Goal: Task Accomplishment & Management: Manage account settings

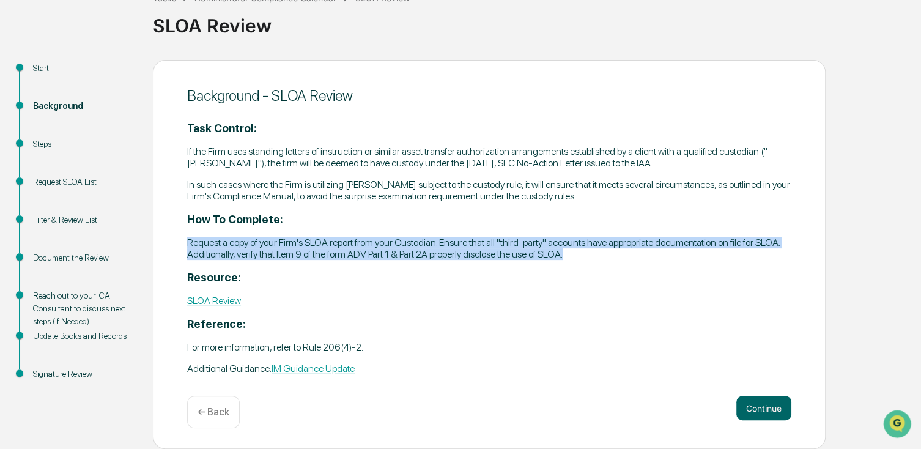
scroll to position [89, 0]
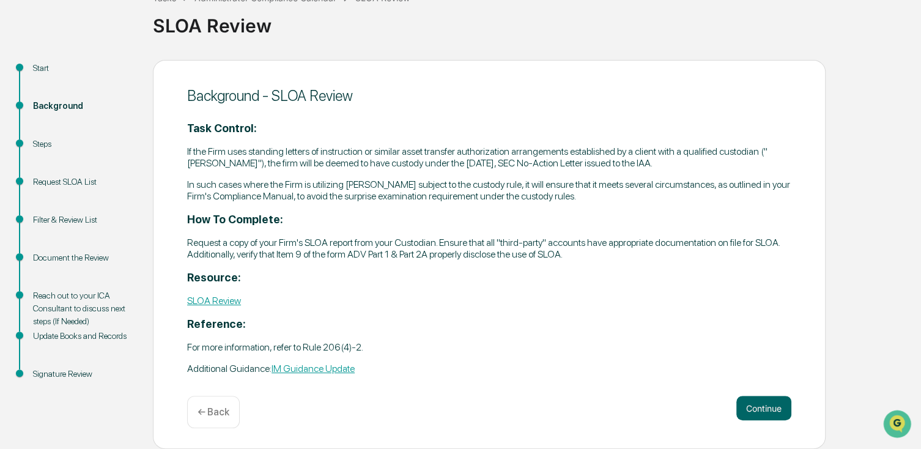
click at [511, 285] on div "Task Control: If the Firm uses standing letters of instruction or similar asset…" at bounding box center [489, 248] width 604 height 253
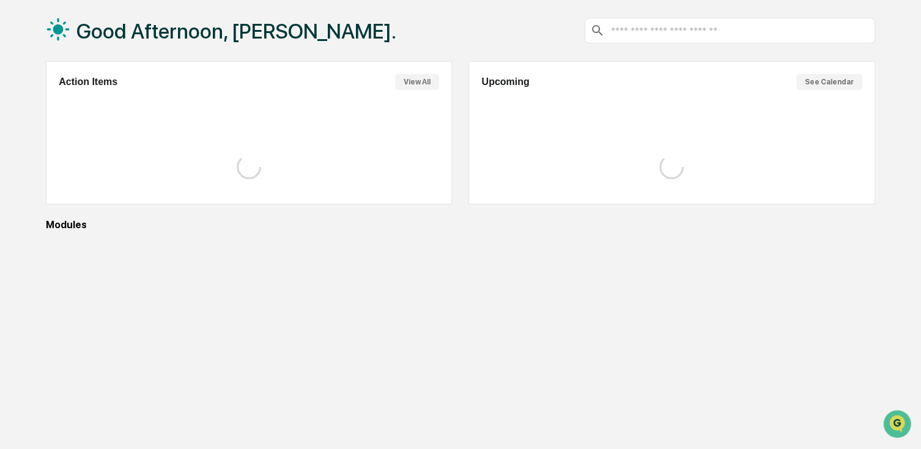
scroll to position [45, 0]
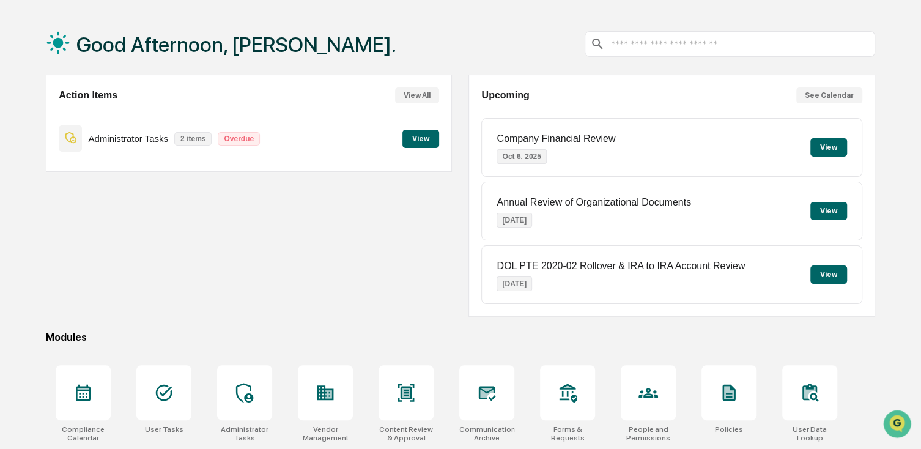
click at [413, 137] on button "View" at bounding box center [420, 139] width 37 height 18
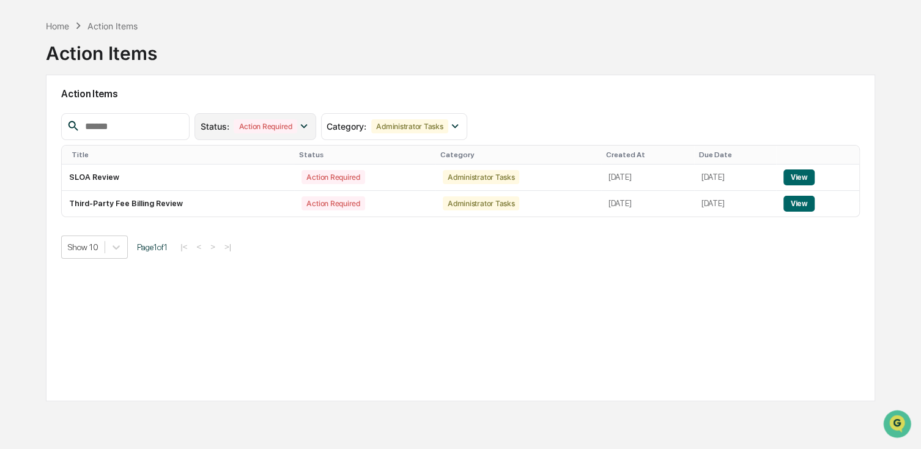
click at [297, 124] on div "Action Required" at bounding box center [265, 126] width 63 height 14
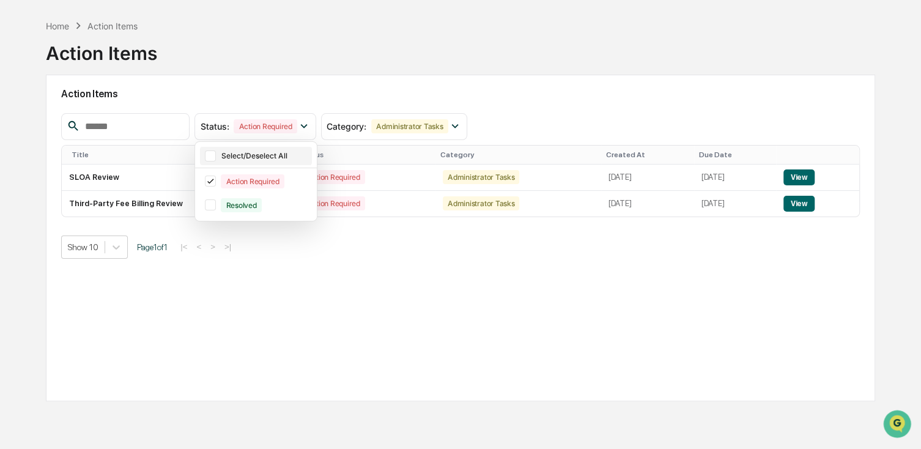
click at [294, 161] on div "Select/Deselect All" at bounding box center [256, 156] width 112 height 18
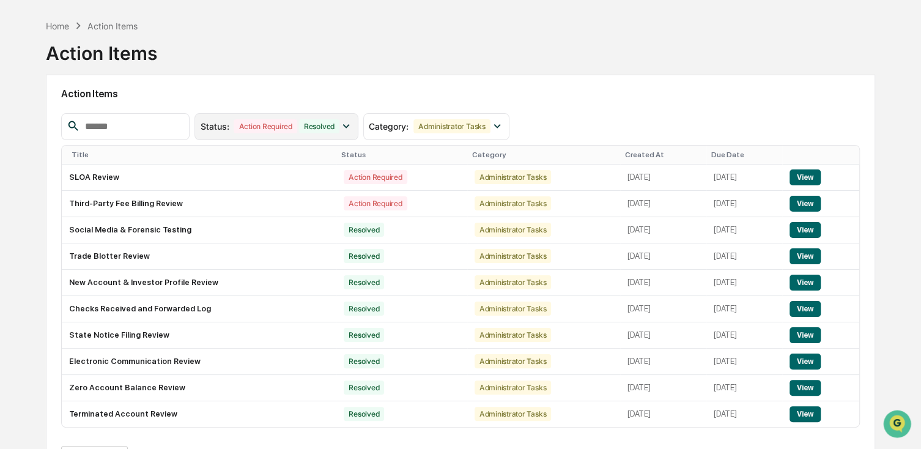
click at [328, 131] on div "Resolved" at bounding box center [319, 126] width 40 height 14
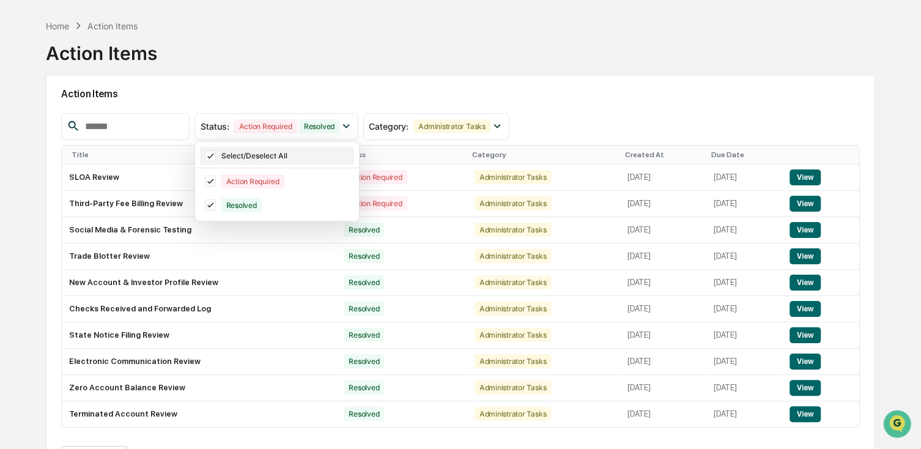
click at [307, 150] on div "Select/Deselect All" at bounding box center [277, 156] width 154 height 18
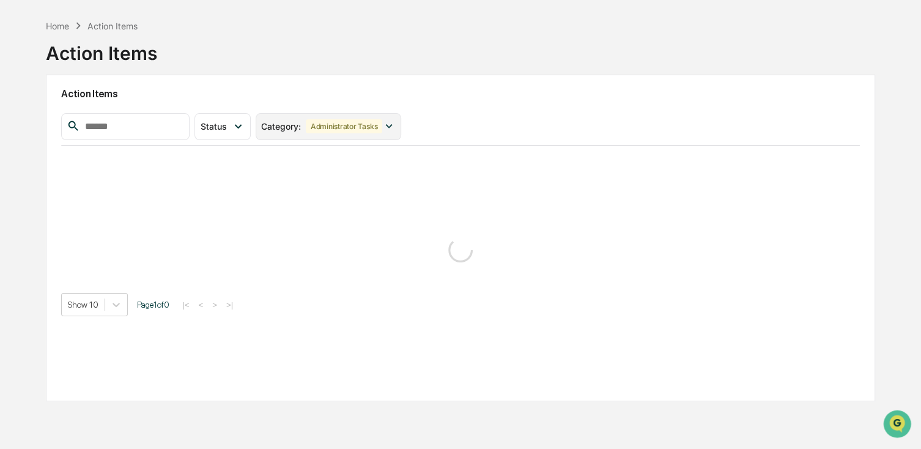
click at [369, 125] on div "Administrator Tasks" at bounding box center [344, 126] width 76 height 14
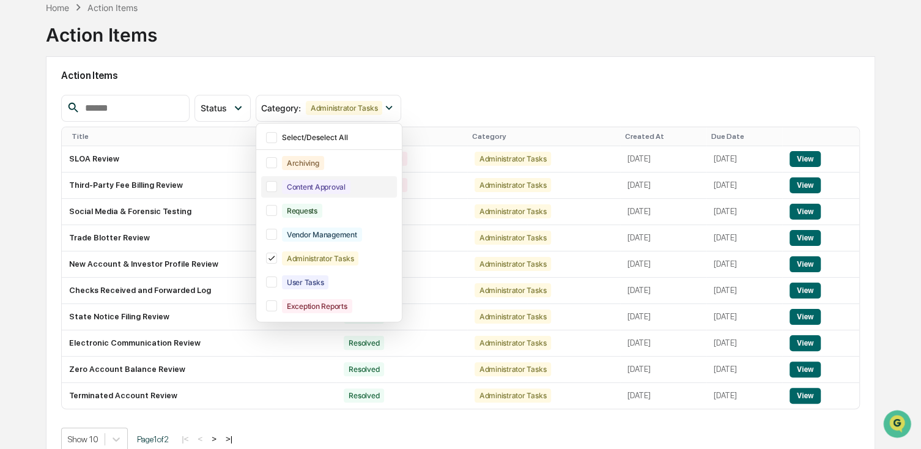
scroll to position [81, 0]
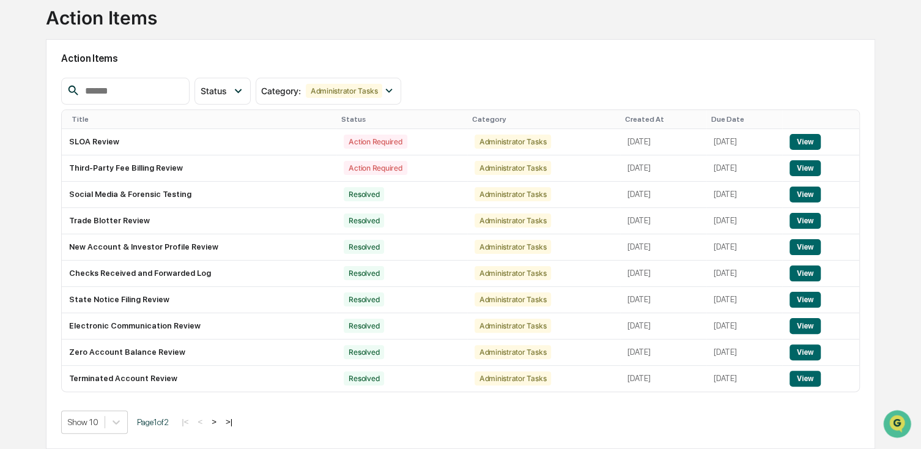
click at [874, 37] on div "Home Action Items Action Items" at bounding box center [460, 8] width 829 height 61
drag, startPoint x: 286, startPoint y: 99, endPoint x: 267, endPoint y: 89, distance: 21.9
click at [285, 98] on div "Category : Administrator Tasks" at bounding box center [329, 91] width 146 height 27
click at [250, 89] on div "Status" at bounding box center [223, 91] width 56 height 27
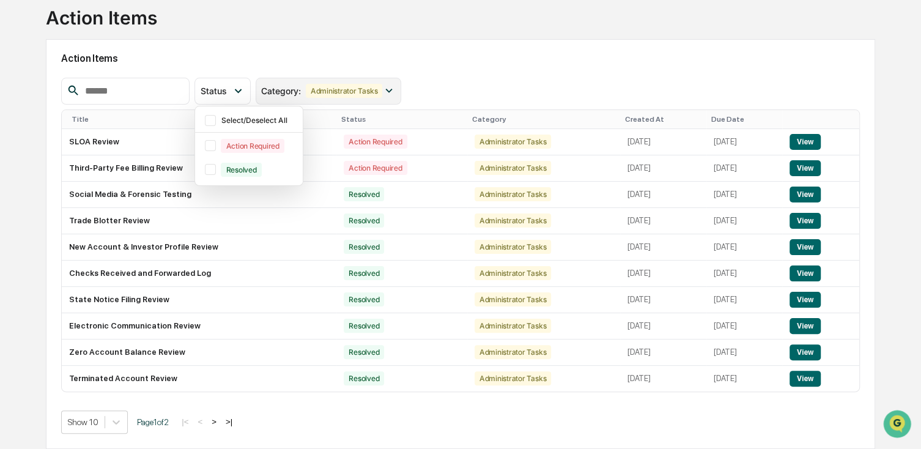
click at [338, 92] on div "Administrator Tasks" at bounding box center [344, 91] width 76 height 14
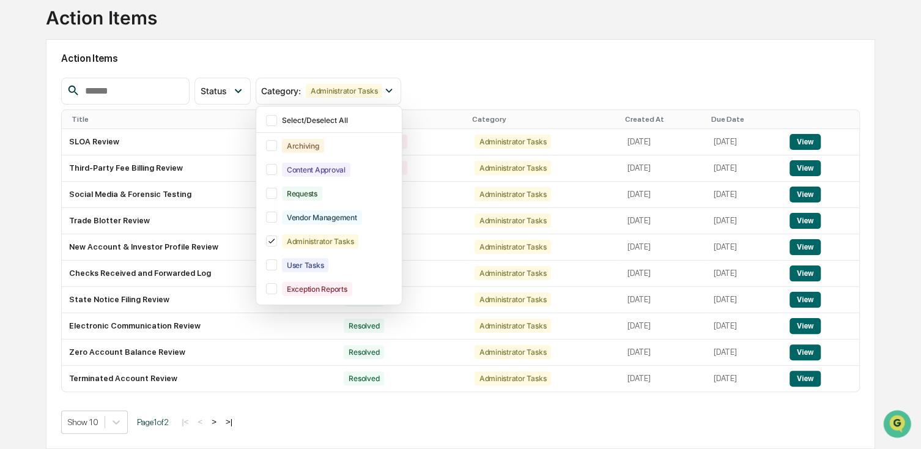
click at [526, 89] on div "Status Select/Deselect All Action Required Resolved Category : Administrator Ta…" at bounding box center [460, 91] width 798 height 27
